Goal: Check status: Check status

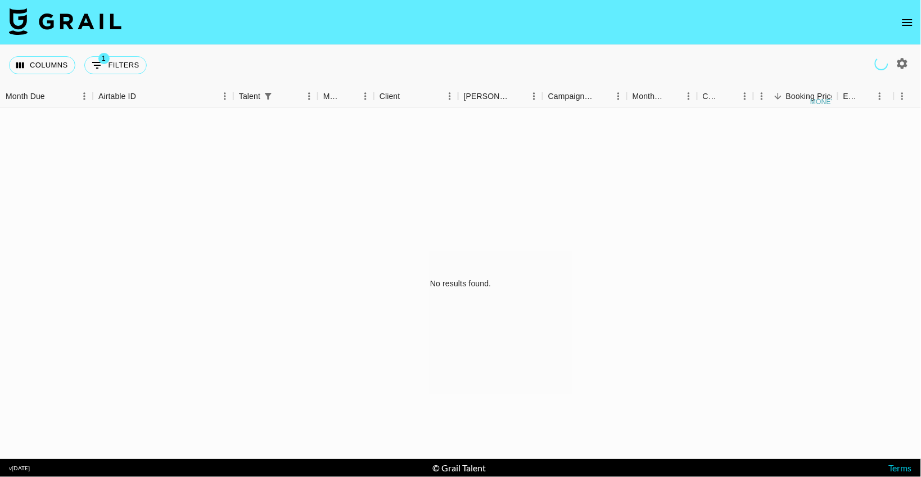
click at [908, 49] on div "Columns 1 Filters + Booking" at bounding box center [460, 65] width 921 height 40
click at [907, 64] on icon "button" at bounding box center [901, 63] width 13 height 13
select select "[DATE]"
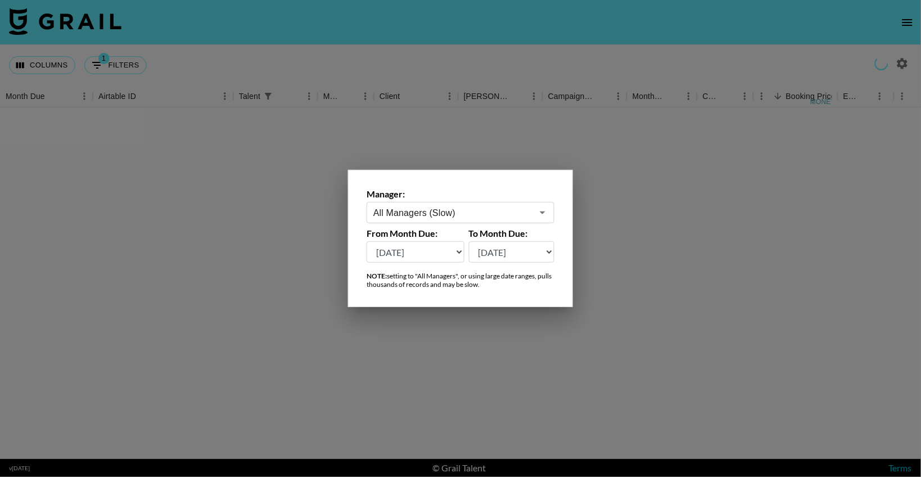
click at [496, 212] on input "All Managers (Slow)" at bounding box center [452, 212] width 159 height 13
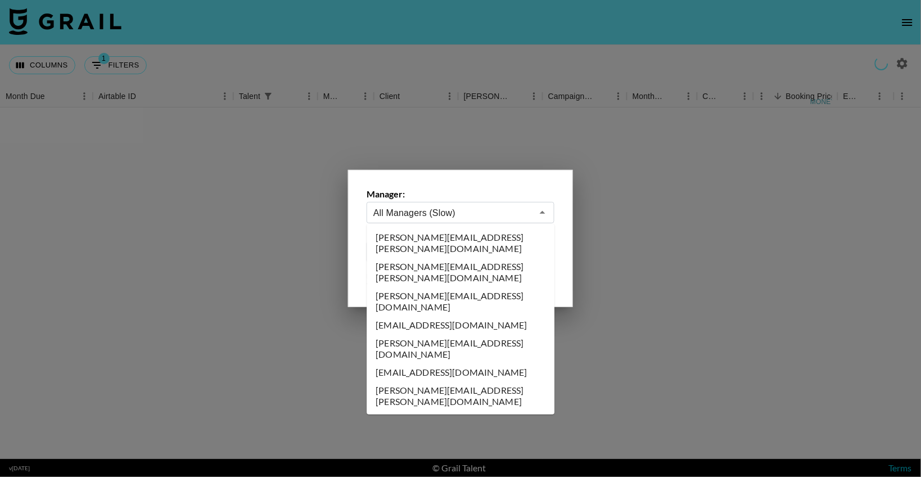
click at [470, 188] on div "Manager: All Managers (Slow) ​ From Month Due: [DATE] [DATE] '[DATE] May '[DATE…" at bounding box center [460, 238] width 225 height 137
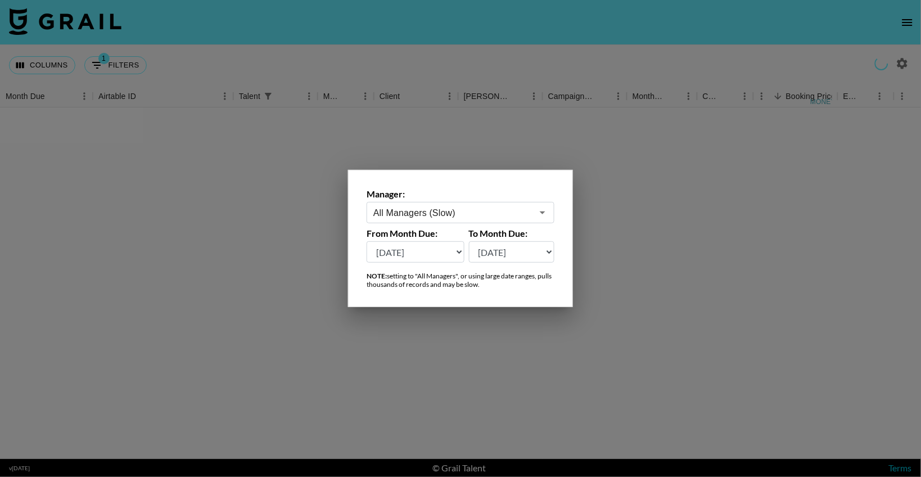
click at [455, 215] on input "All Managers (Slow)" at bounding box center [452, 212] width 159 height 13
click at [444, 235] on li "[PERSON_NAME][EMAIL_ADDRESS][PERSON_NAME][DOMAIN_NAME]" at bounding box center [461, 242] width 188 height 29
type input "[PERSON_NAME][EMAIL_ADDRESS][PERSON_NAME][DOMAIN_NAME]"
click at [482, 46] on div at bounding box center [460, 238] width 921 height 477
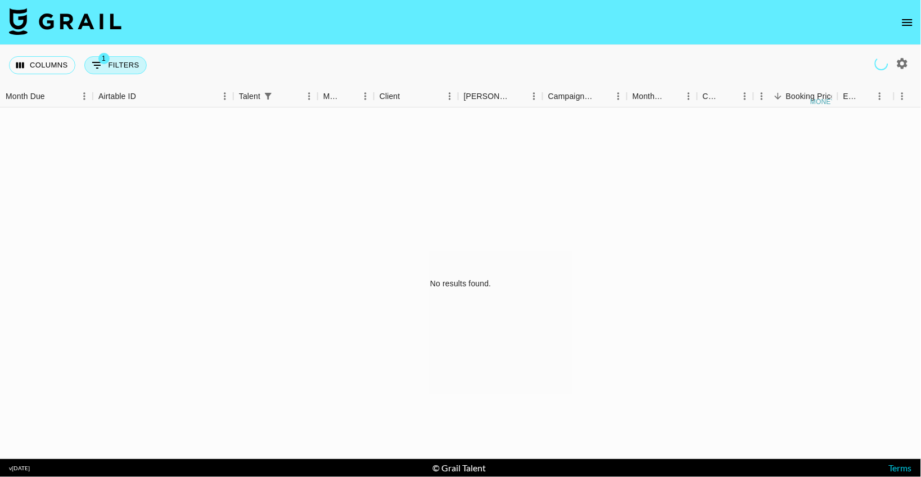
drag, startPoint x: 119, startPoint y: 67, endPoint x: 133, endPoint y: 68, distance: 14.7
click at [119, 67] on button "1 Filters" at bounding box center [115, 65] width 62 height 18
select select "talentName"
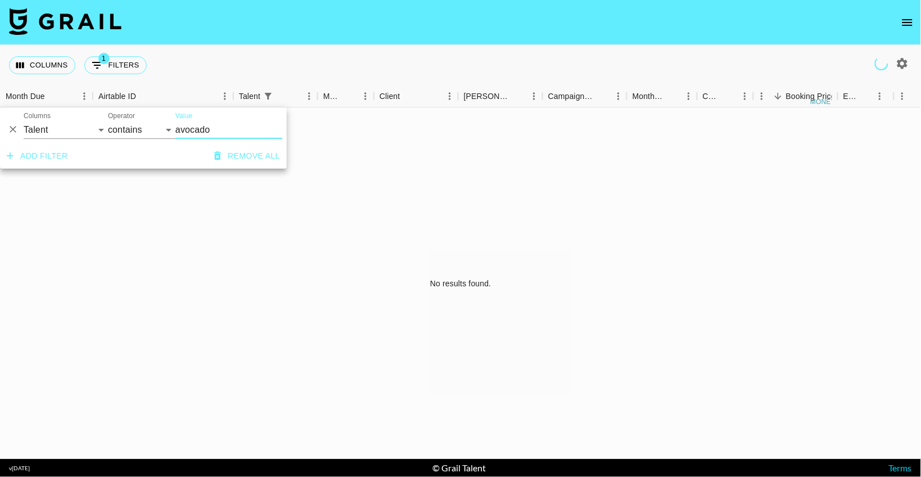
click at [227, 158] on button "Remove all" at bounding box center [247, 156] width 75 height 21
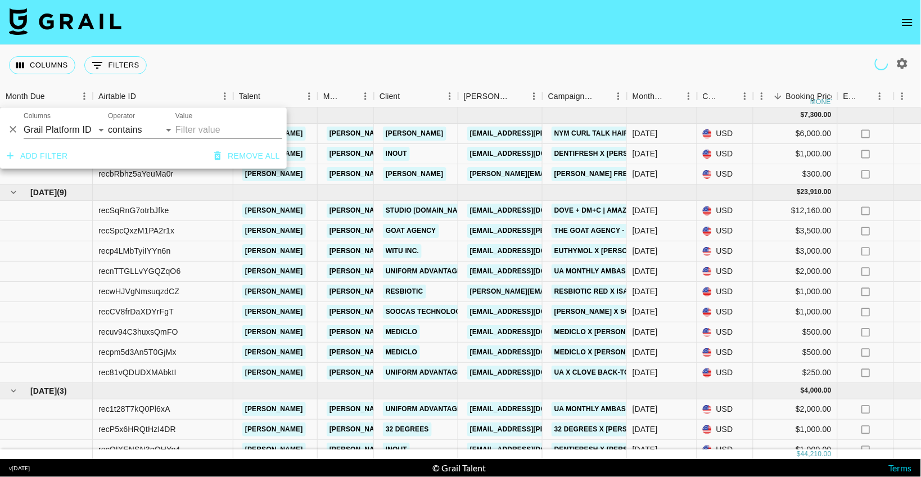
click at [246, 50] on div "Columns 0 Filters + Booking" at bounding box center [460, 65] width 921 height 40
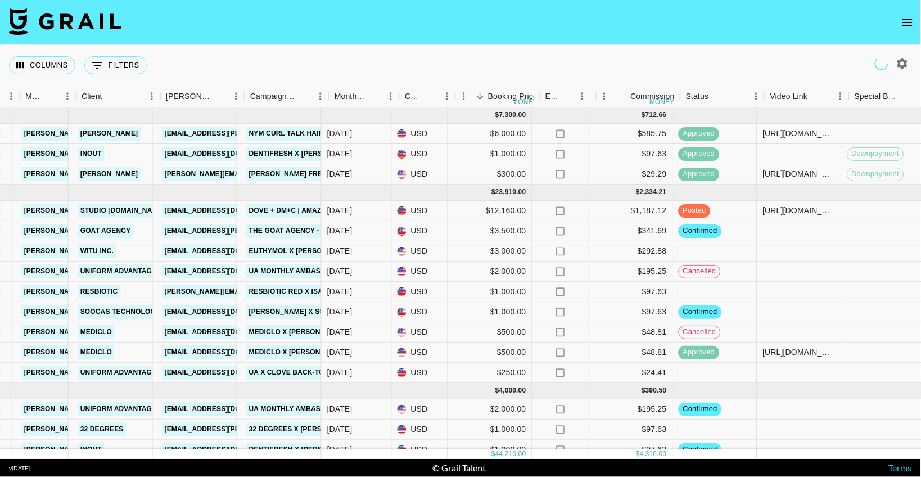
scroll to position [0, 295]
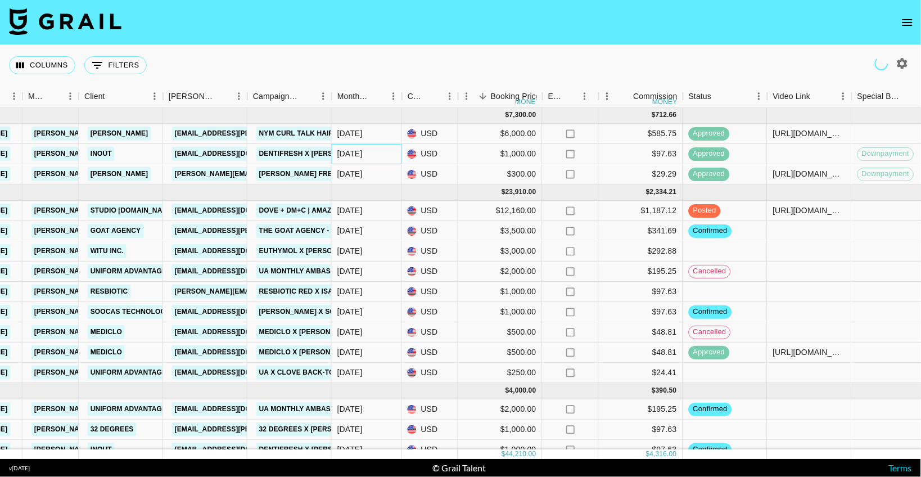
click at [365, 152] on div "[DATE]" at bounding box center [367, 154] width 70 height 20
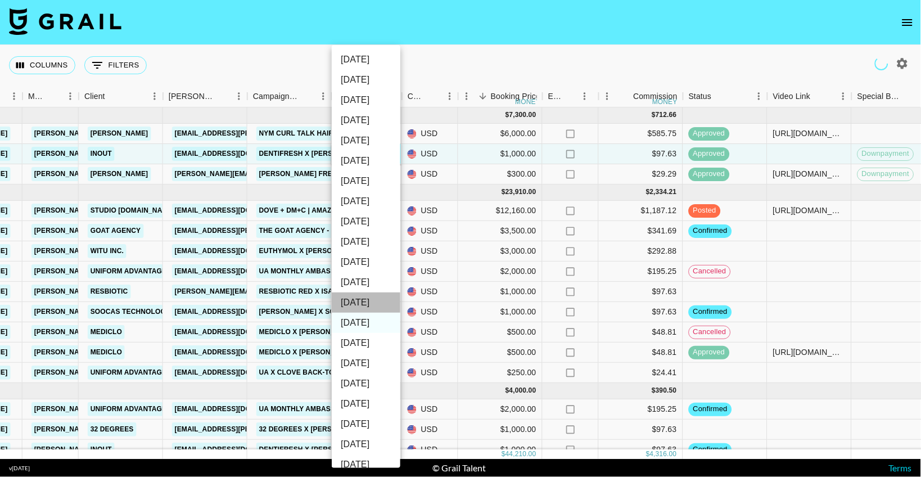
click at [366, 299] on li "[DATE]" at bounding box center [366, 302] width 69 height 20
type input "[DATE]"
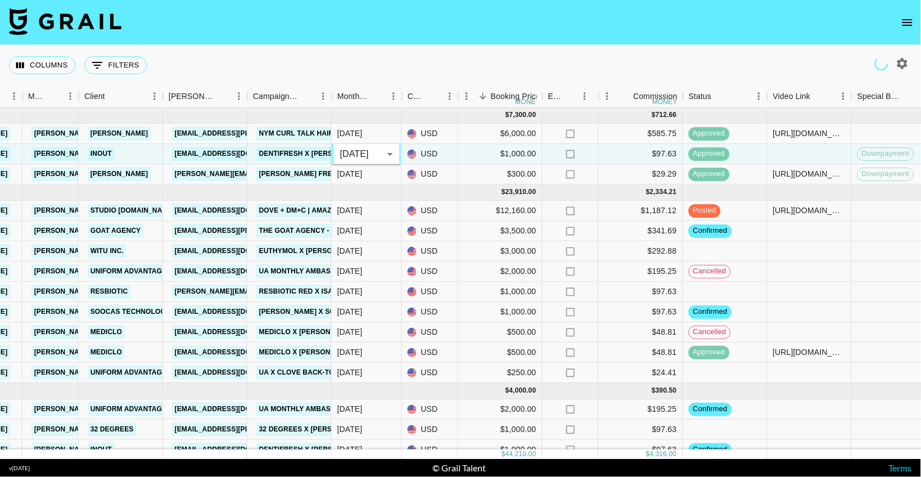
click at [467, 57] on div "Columns 0 Filters + Booking" at bounding box center [460, 65] width 921 height 40
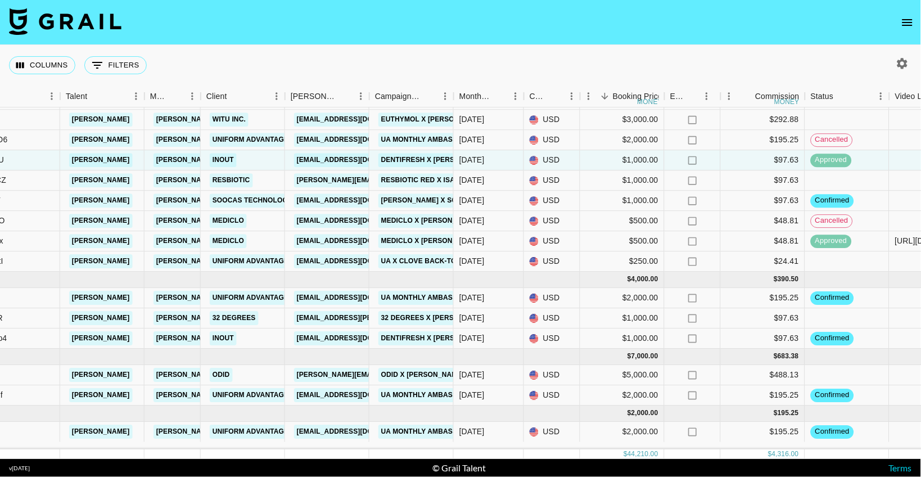
scroll to position [0, 0]
